Goal: Answer question/provide support

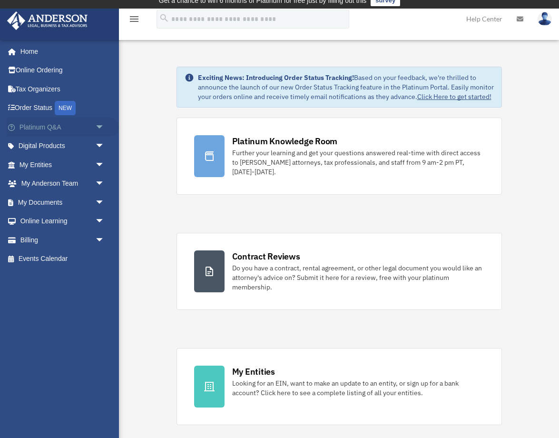
scroll to position [7, 0]
click at [46, 126] on link "Platinum Q&A arrow_drop_down" at bounding box center [63, 126] width 112 height 19
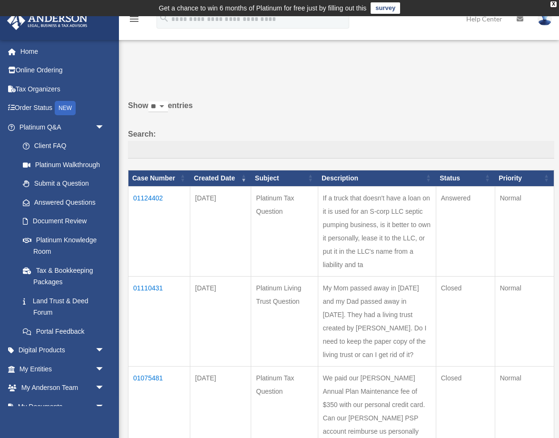
click at [150, 203] on td "01124402" at bounding box center [159, 231] width 62 height 90
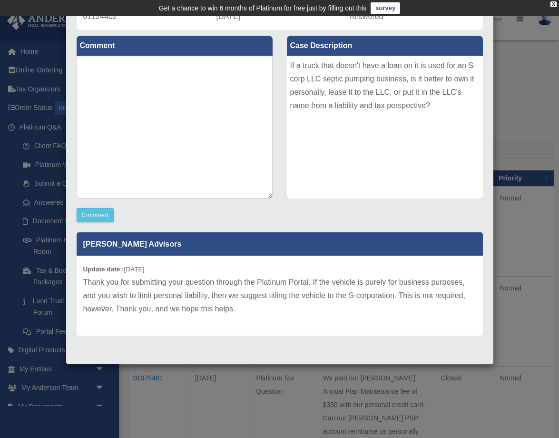
scroll to position [97, 0]
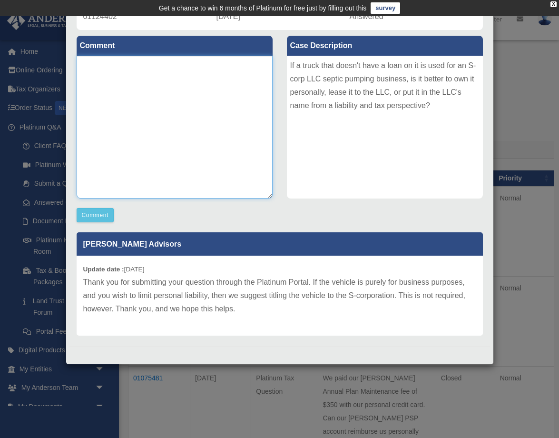
click at [142, 85] on textarea at bounding box center [175, 127] width 196 height 143
click at [214, 75] on textarea "**********" at bounding box center [175, 127] width 196 height 143
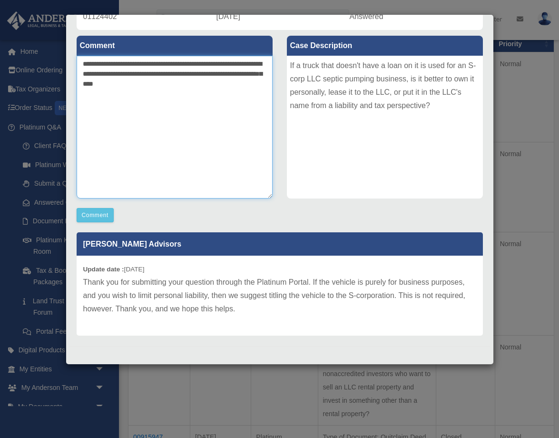
scroll to position [137, 0]
type textarea "**********"
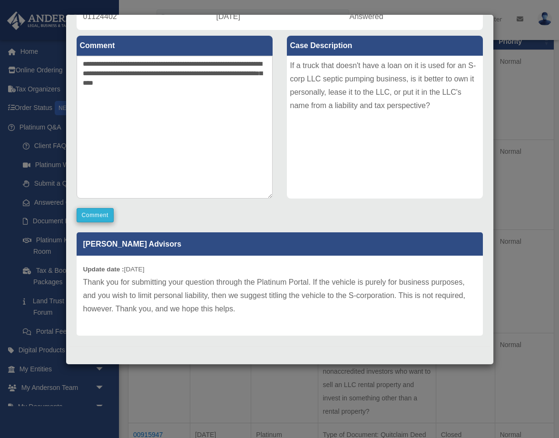
click at [87, 216] on button "Comment" at bounding box center [96, 215] width 38 height 14
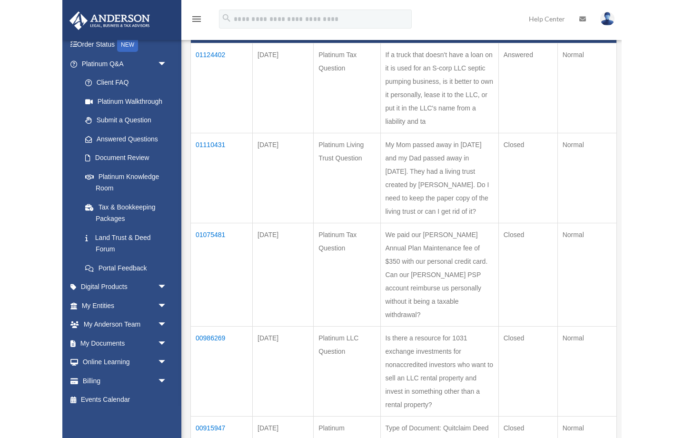
scroll to position [63, 0]
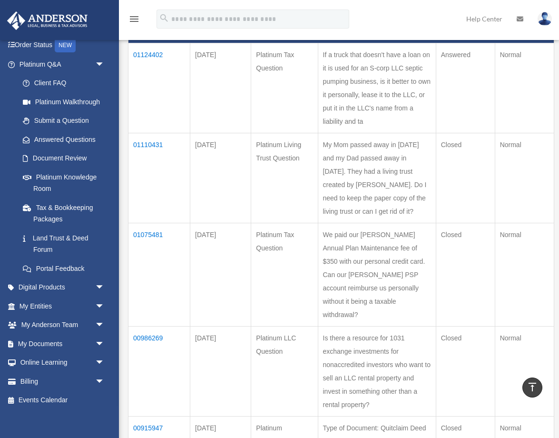
click at [344, 103] on td "If a truck that doesn't have a loan on it is used for an S-corp LLC septic pump…" at bounding box center [377, 88] width 118 height 90
click at [149, 59] on td "01124402" at bounding box center [159, 88] width 62 height 90
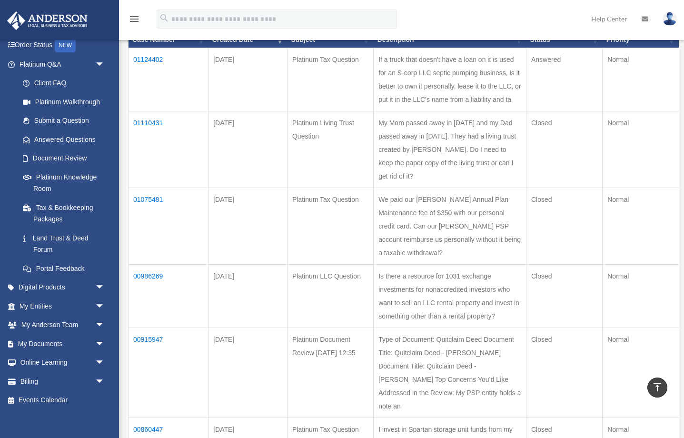
click at [155, 64] on td "01124402" at bounding box center [168, 79] width 80 height 63
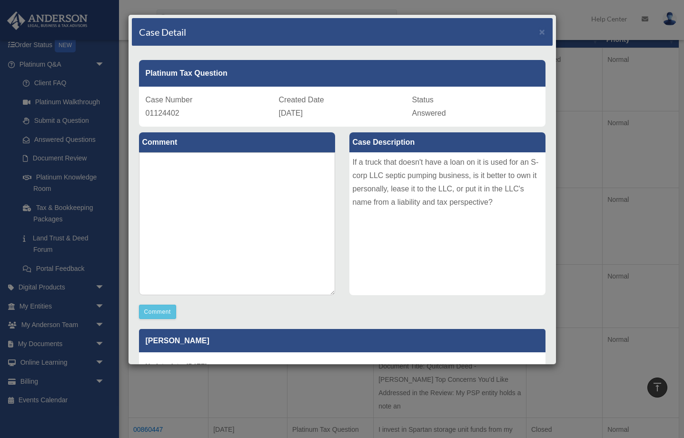
scroll to position [0, 0]
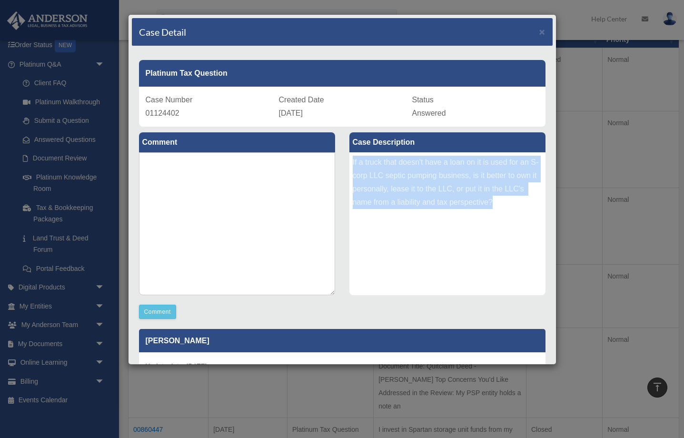
drag, startPoint x: 352, startPoint y: 162, endPoint x: 512, endPoint y: 205, distance: 165.5
click at [512, 205] on div "If a truck that doesn't have a loan on it is used for an S-corp LLC septic pump…" at bounding box center [447, 223] width 196 height 143
copy div "If a truck that doesn't have a loan on it is used for an S-corp LLC septic pump…"
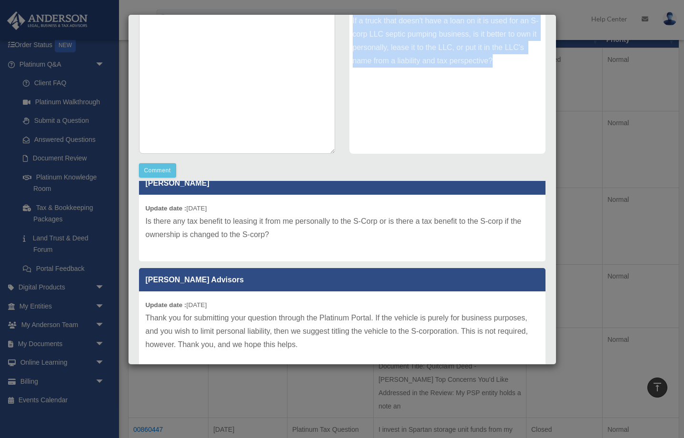
scroll to position [16, 0]
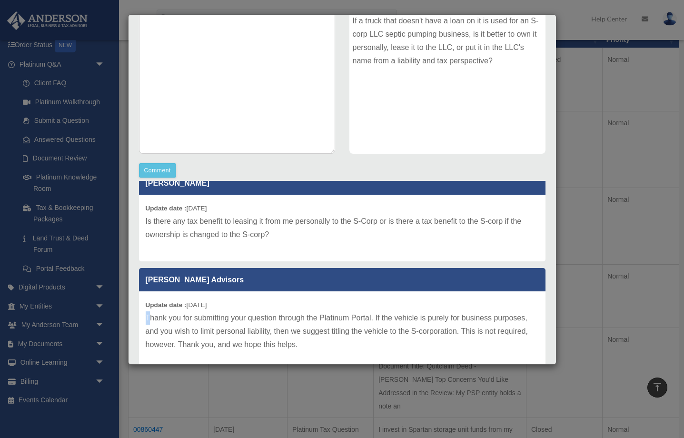
click at [149, 316] on p "Thank you for submitting your question through the Platinum Portal. If the vehi…" at bounding box center [342, 331] width 393 height 40
click at [170, 322] on p "Thank you for submitting your question through the Platinum Portal. If the vehi…" at bounding box center [342, 331] width 393 height 40
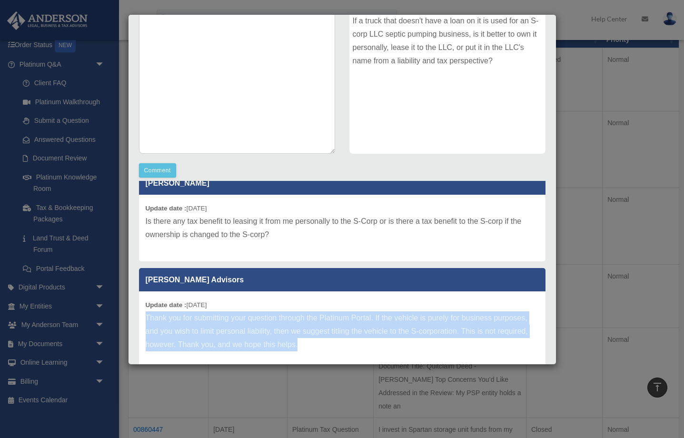
drag, startPoint x: 146, startPoint y: 316, endPoint x: 297, endPoint y: 338, distance: 152.8
click at [319, 342] on p "Thank you for submitting your question through the Platinum Portal. If the vehi…" at bounding box center [342, 331] width 393 height 40
copy p "Thank you for submitting your question through the Platinum Portal. If the vehi…"
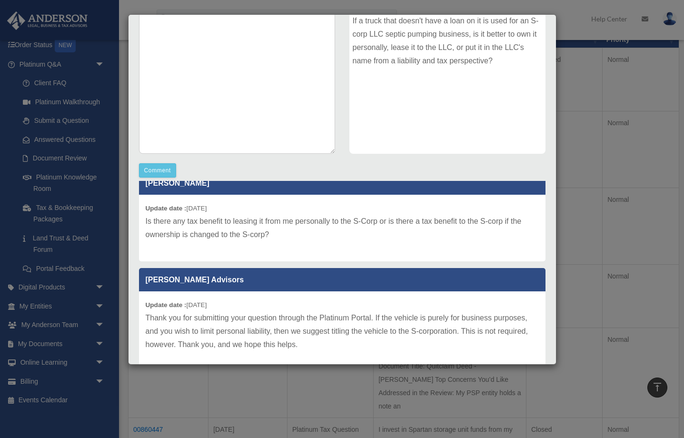
click at [148, 220] on p "Is there any tax benefit to leasing it from me personally to the S-Corp or is t…" at bounding box center [342, 228] width 393 height 27
click at [146, 220] on p "Is there any tax benefit to leasing it from me personally to the S-Corp or is t…" at bounding box center [342, 228] width 393 height 27
click at [145, 220] on div "Update date : 09-30-2025 Is there any tax benefit to leasing it from me persona…" at bounding box center [342, 228] width 406 height 67
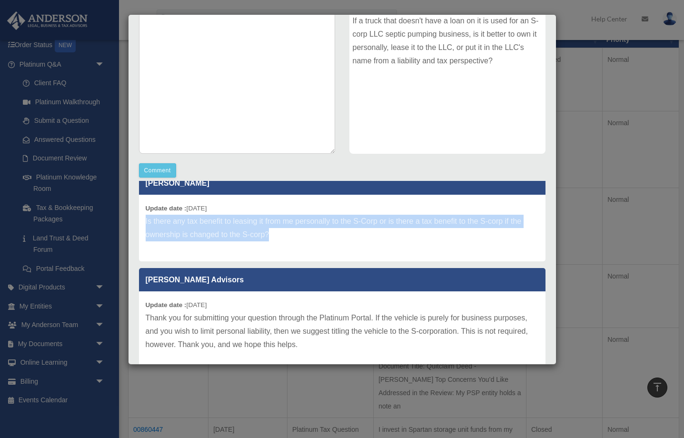
drag, startPoint x: 267, startPoint y: 234, endPoint x: 134, endPoint y: 216, distance: 134.8
click at [133, 217] on div "Steven D'Elettouserc Update date : 09-30-2025 Is there any tax benefit to leasi…" at bounding box center [342, 276] width 421 height 190
copy p "Is there any tax benefit to leasing it from me personally to the S-Corp or is t…"
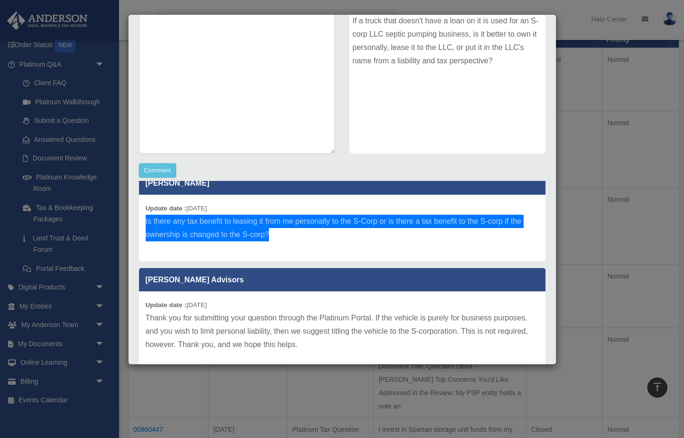
click at [172, 251] on div "Update date : 09-30-2025 Is there any tax benefit to leasing it from me persona…" at bounding box center [342, 228] width 406 height 67
